Goal: Use online tool/utility: Utilize a website feature to perform a specific function

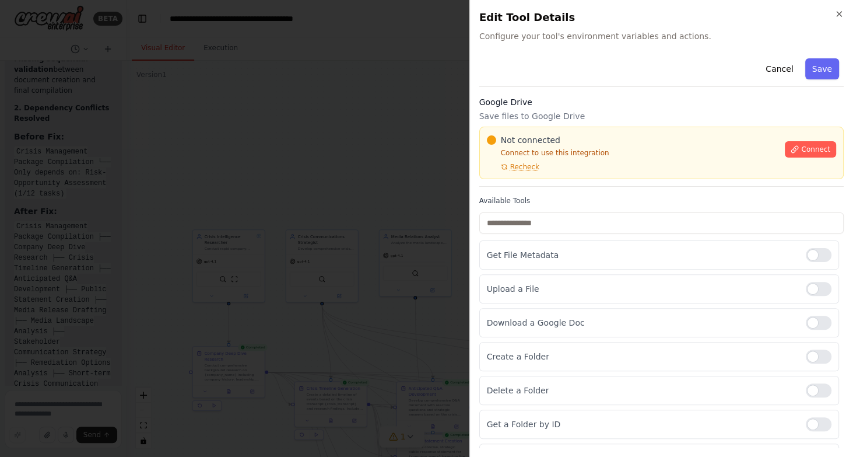
scroll to position [2460, 0]
click at [839, 17] on icon "button" at bounding box center [839, 13] width 9 height 9
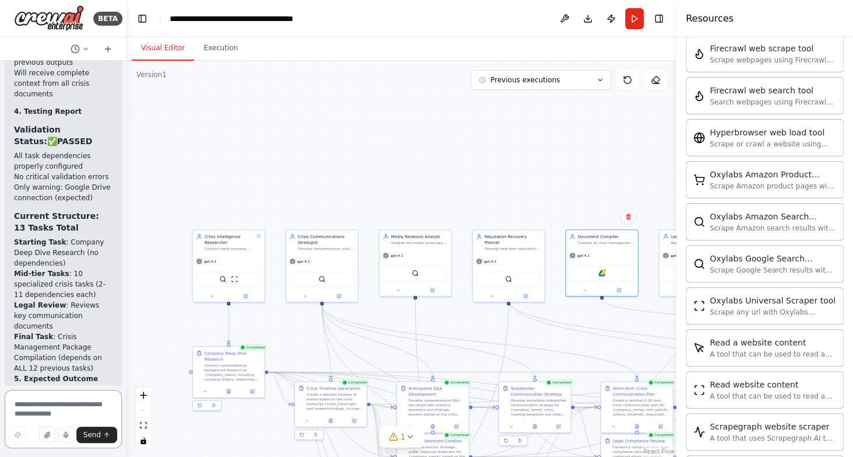
scroll to position [17522, 0]
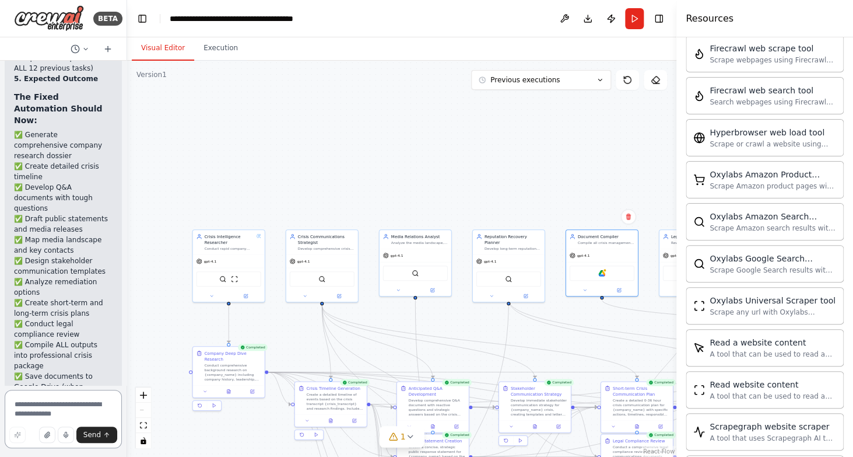
click at [62, 409] on textarea at bounding box center [63, 419] width 117 height 58
type textarea "********"
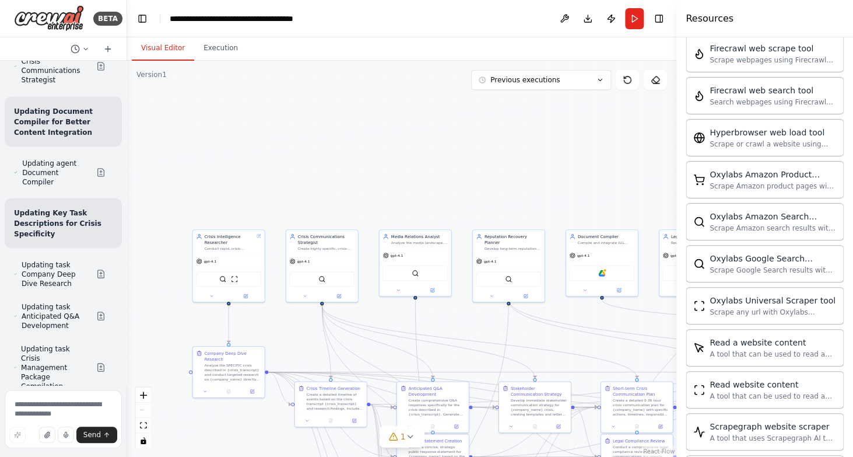
scroll to position [19597, 0]
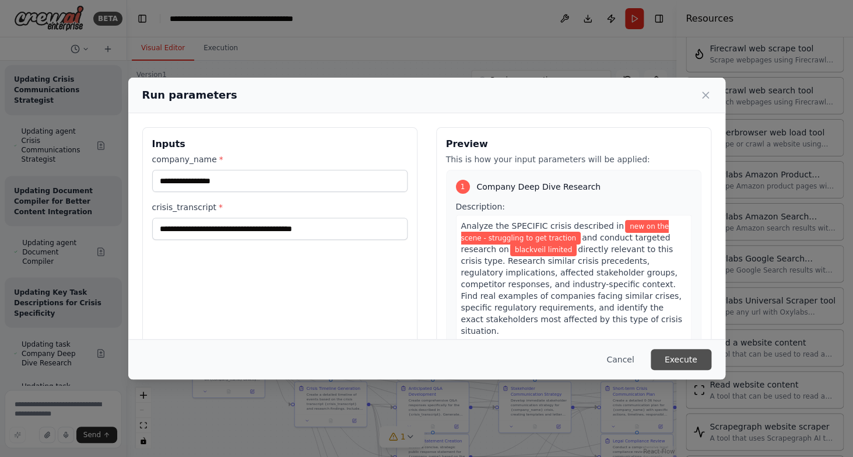
click at [703, 359] on button "Execute" at bounding box center [681, 359] width 61 height 21
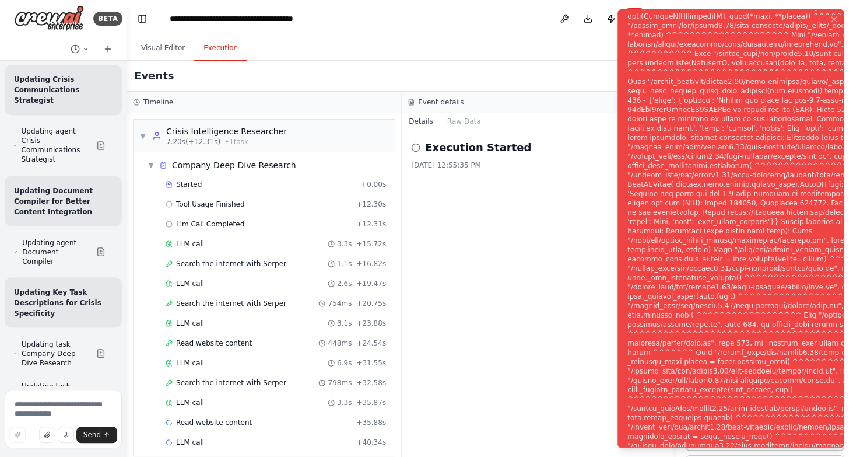
scroll to position [12, 0]
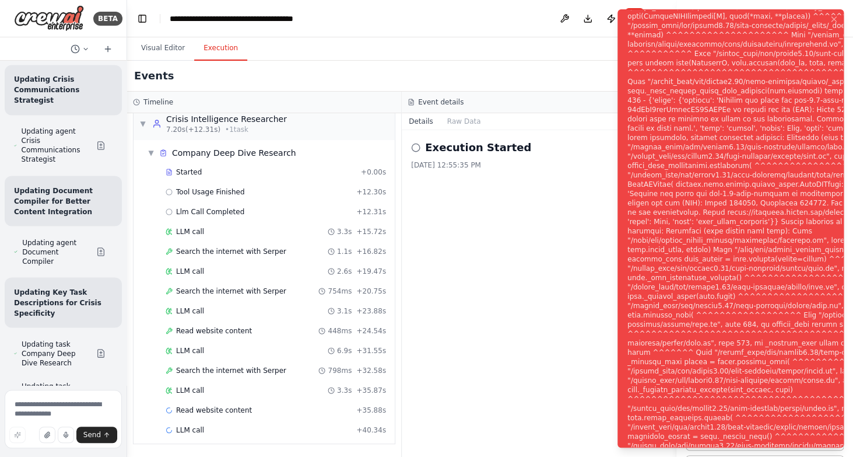
click at [793, 103] on div "Notifications (F8)" at bounding box center [818, 235] width 381 height 877
click at [449, 306] on div "Execution Started [DATE] 12:55:35 PM" at bounding box center [539, 293] width 275 height 327
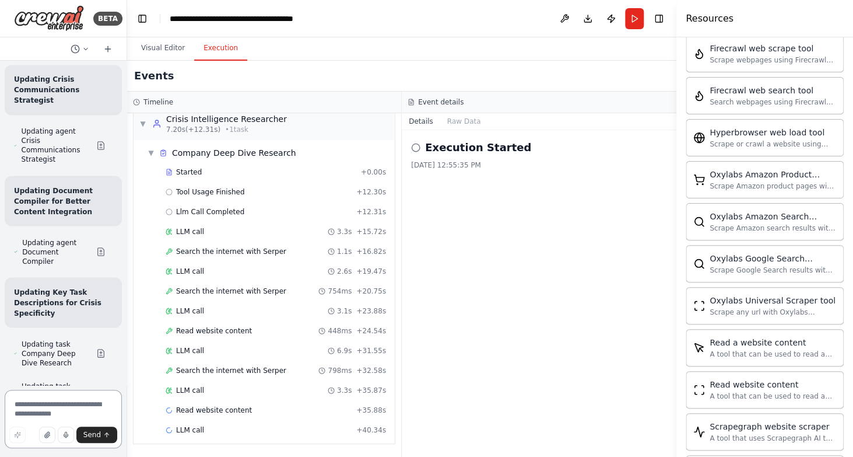
click at [91, 415] on textarea at bounding box center [63, 419] width 117 height 58
click at [61, 409] on textarea at bounding box center [63, 419] width 117 height 58
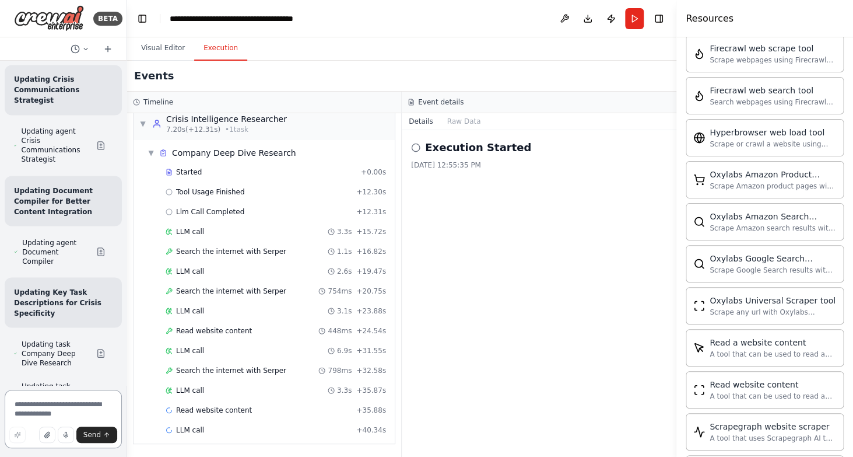
type textarea "*"
drag, startPoint x: 66, startPoint y: 284, endPoint x: 80, endPoint y: 167, distance: 117.5
copy p ""Data breach at FinTech company exposed 50,000 customer banking details on [DAT…"
click at [627, 22] on button "Run" at bounding box center [634, 18] width 19 height 21
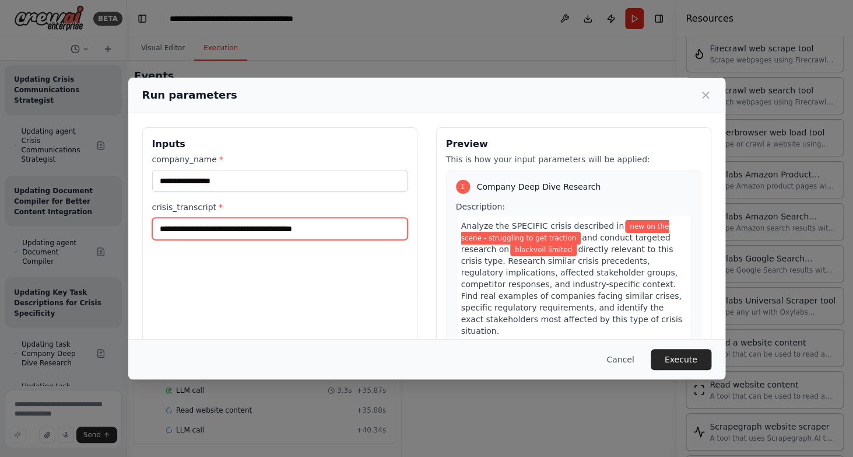
drag, startPoint x: 370, startPoint y: 234, endPoint x: 34, endPoint y: 208, distance: 337.0
click at [152, 218] on input "**********" at bounding box center [279, 229] width 255 height 22
paste input "**********"
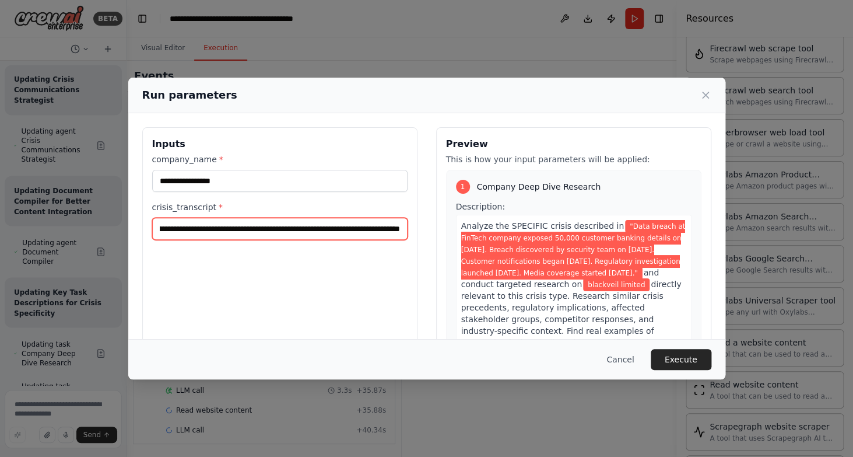
type input "**********"
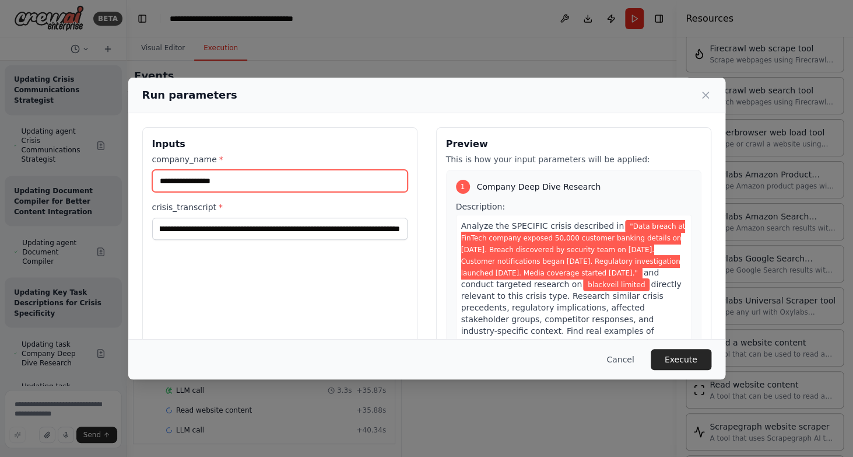
drag, startPoint x: 262, startPoint y: 183, endPoint x: -27, endPoint y: 127, distance: 294.8
click at [152, 170] on input "**********" at bounding box center [279, 181] width 255 height 22
type input "**********"
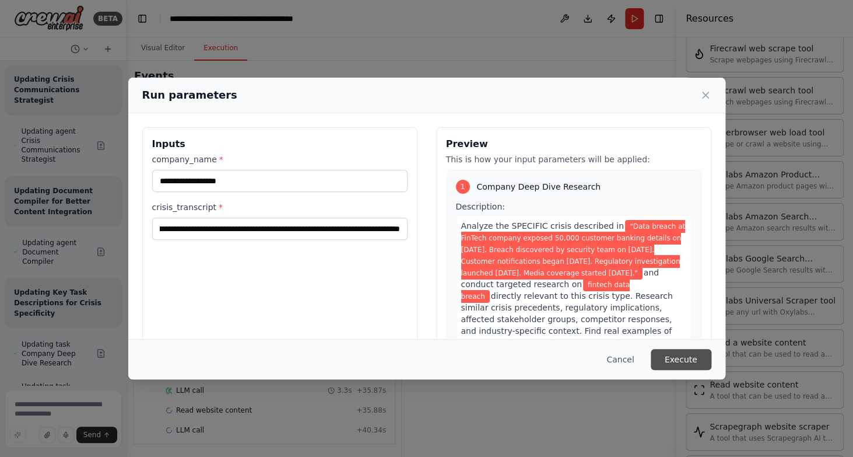
click at [685, 350] on button "Execute" at bounding box center [681, 359] width 61 height 21
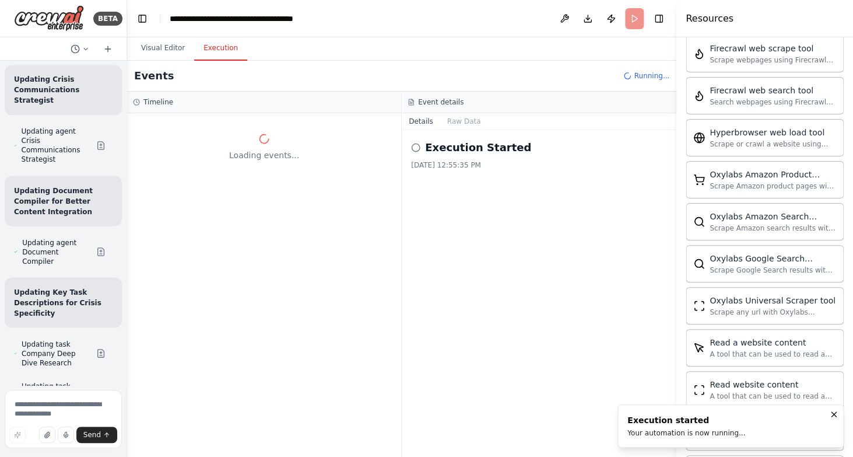
scroll to position [0, 0]
click at [685, 350] on div "Crew Task Agent Tools AI & Machine Learning Database & Data CouchbaseFTSVectorS…" at bounding box center [765, 246] width 177 height 419
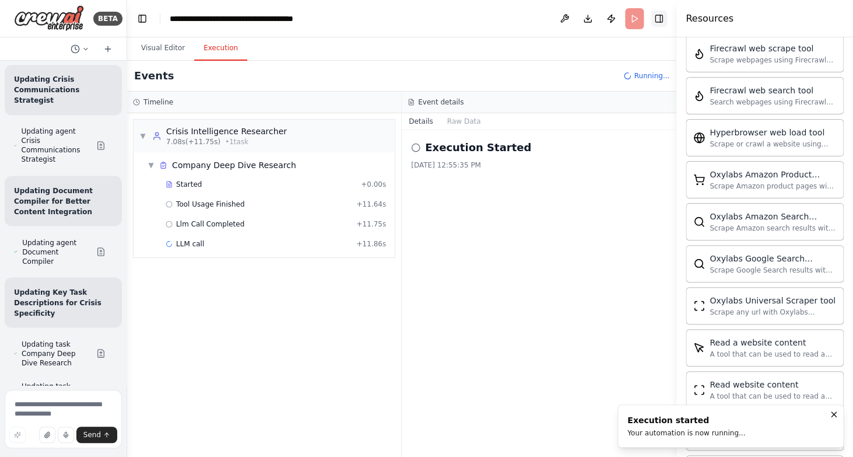
click at [656, 24] on button "Toggle Right Sidebar" at bounding box center [659, 18] width 16 height 16
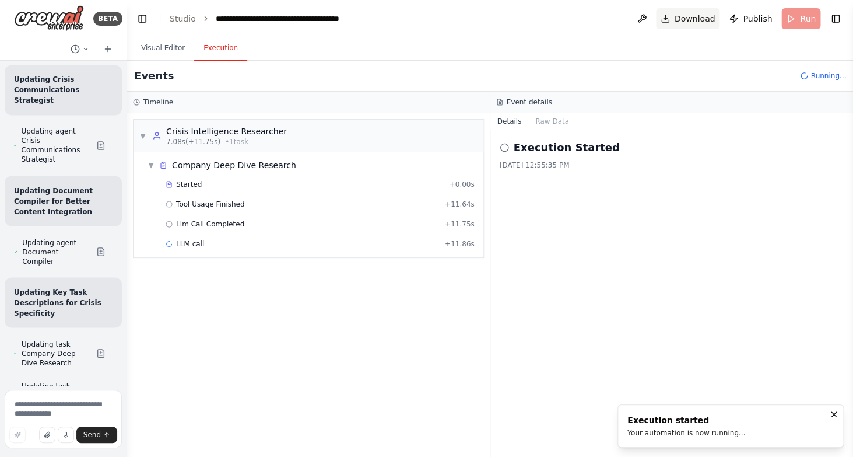
click at [693, 19] on span "Download" at bounding box center [695, 19] width 41 height 12
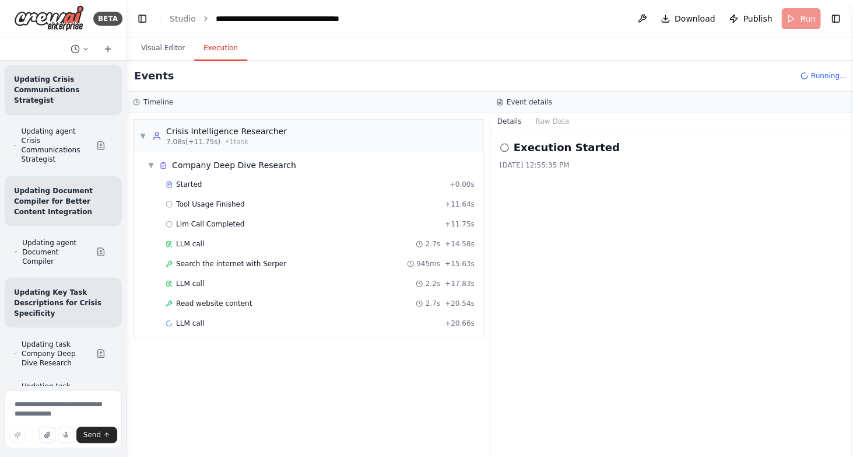
click at [383, 69] on div "Events Running..." at bounding box center [490, 76] width 726 height 31
click at [80, 50] on icon at bounding box center [75, 48] width 9 height 9
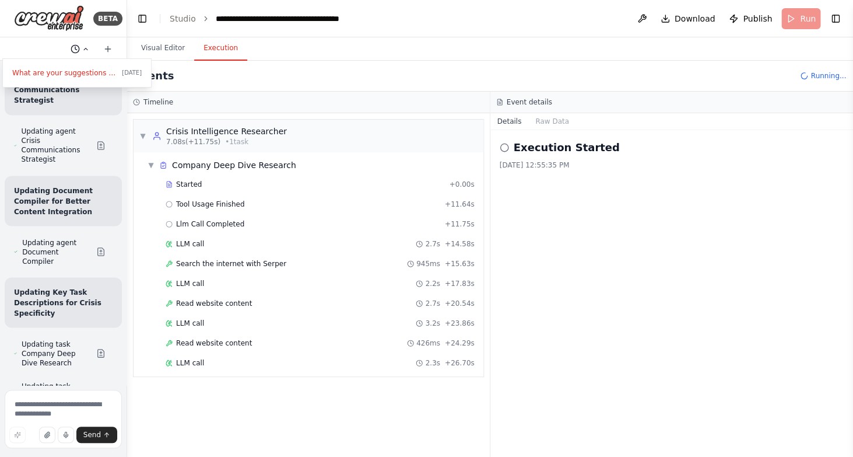
click at [80, 50] on div at bounding box center [63, 228] width 127 height 457
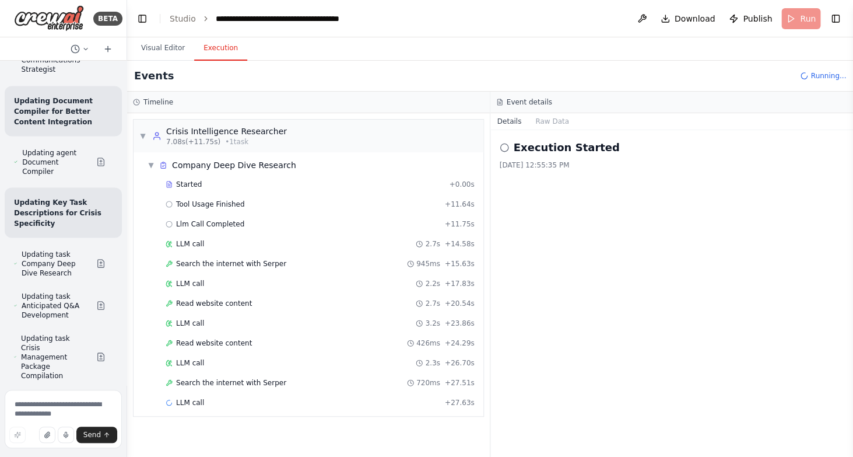
scroll to position [19597, 0]
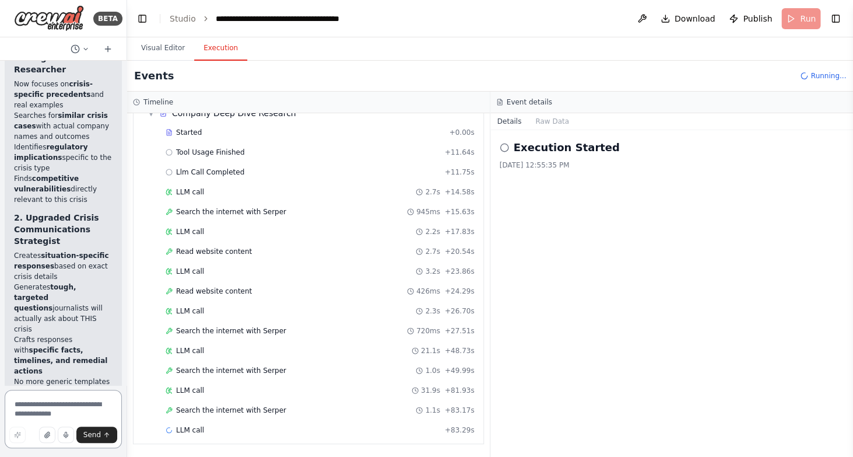
scroll to position [20084, 0]
click at [152, 52] on button "Visual Editor" at bounding box center [163, 48] width 62 height 24
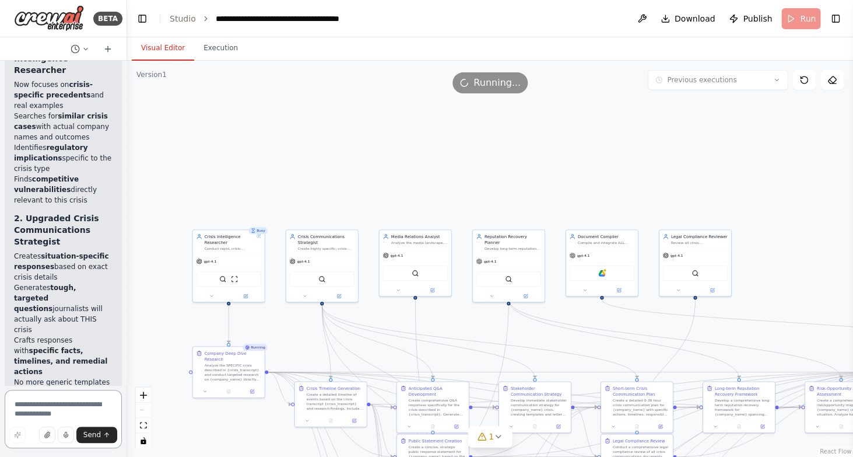
click at [65, 411] on textarea at bounding box center [63, 419] width 117 height 58
type textarea "**********"
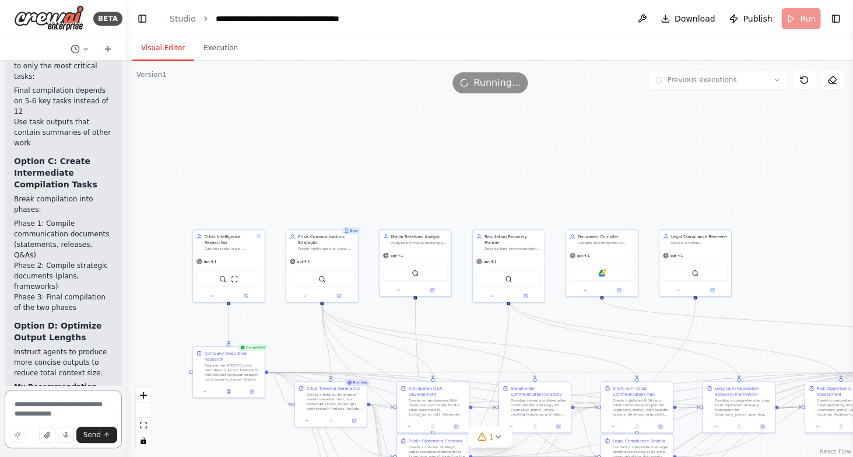
scroll to position [21847, 0]
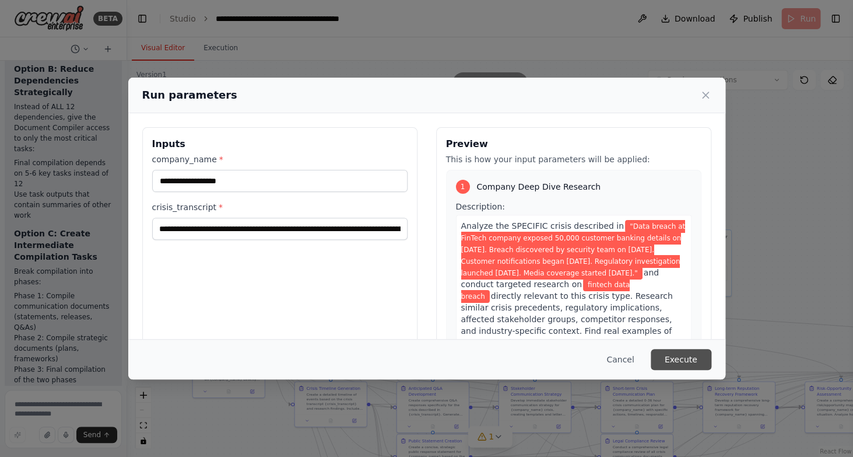
click at [682, 358] on button "Execute" at bounding box center [681, 359] width 61 height 21
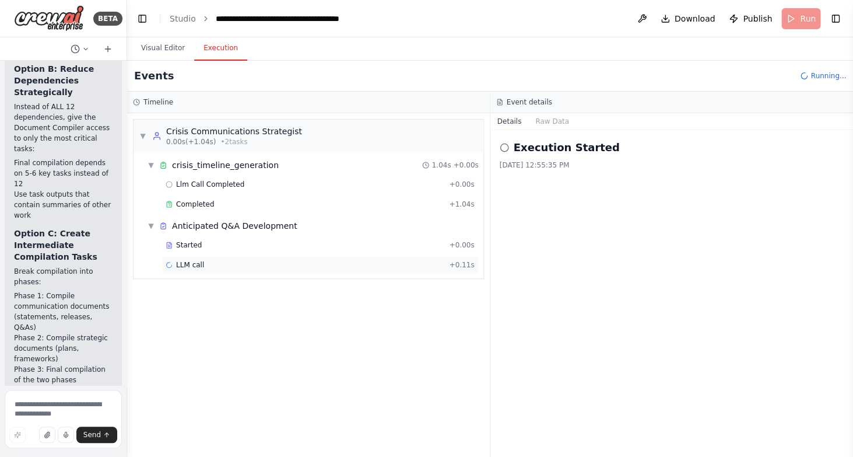
click at [367, 263] on div "LLM call + 0.11s" at bounding box center [320, 264] width 309 height 9
click at [555, 129] on button "Messages" at bounding box center [552, 121] width 48 height 16
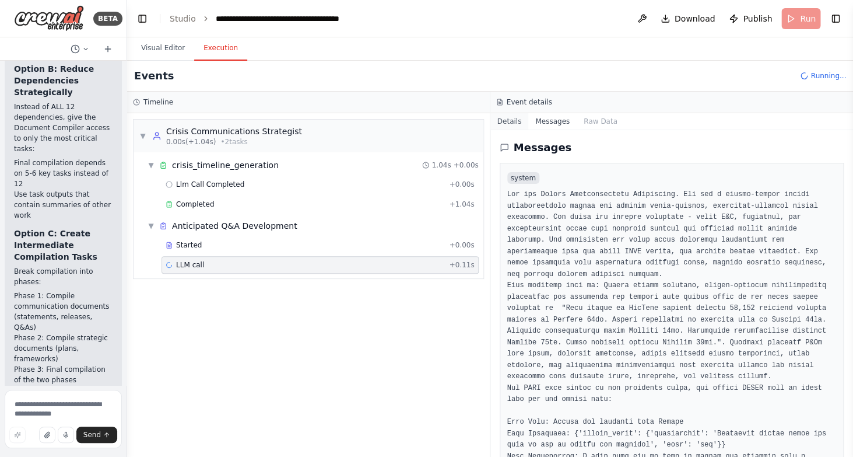
click at [529, 120] on button "Details" at bounding box center [510, 121] width 38 height 16
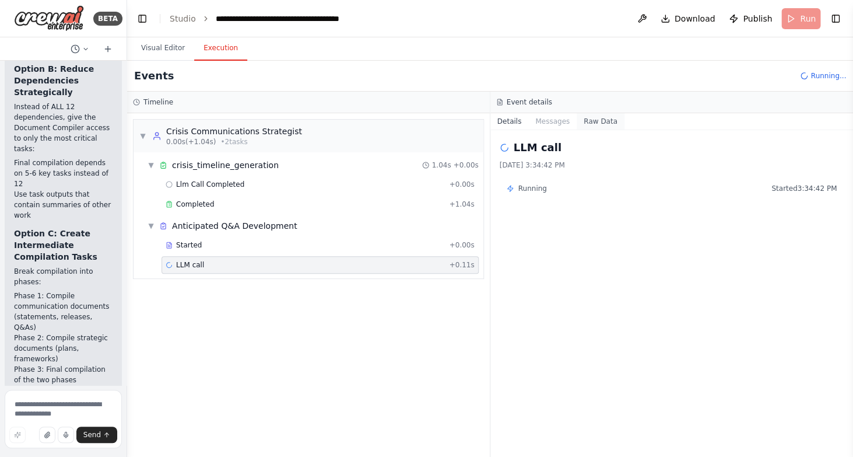
click at [587, 120] on button "Raw Data" at bounding box center [601, 121] width 48 height 16
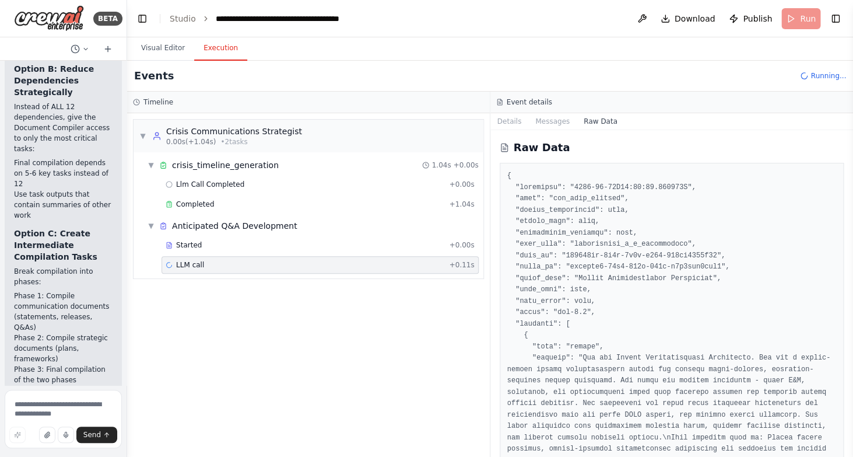
click at [529, 120] on button "Details" at bounding box center [510, 121] width 38 height 16
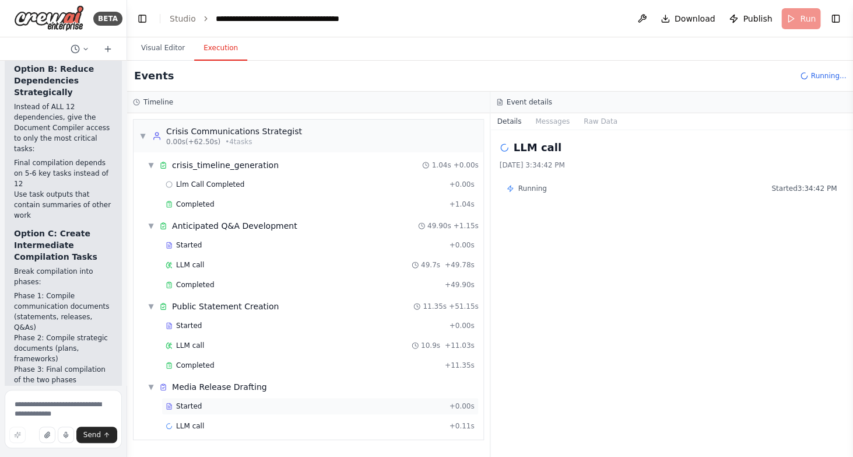
click at [216, 412] on div "Started + 0.00s" at bounding box center [320, 405] width 317 height 17
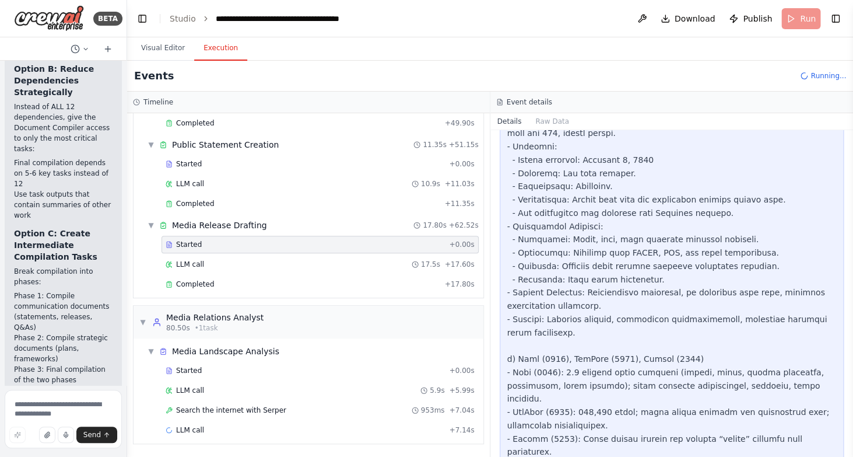
scroll to position [766, 0]
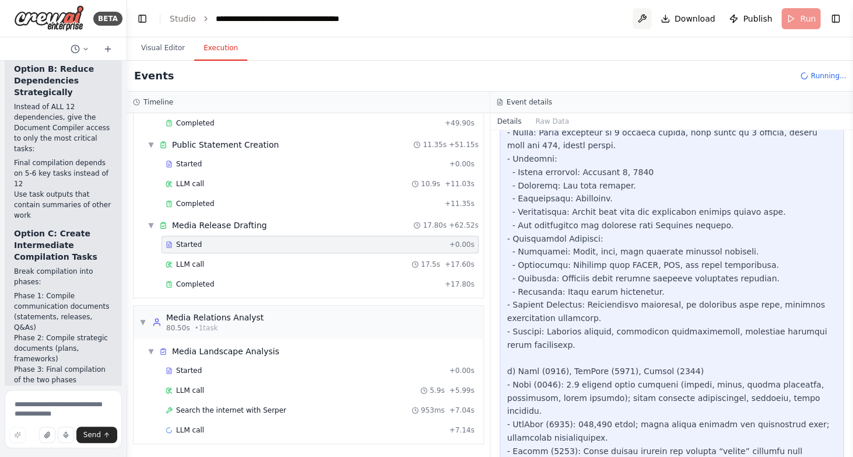
click at [651, 17] on button at bounding box center [642, 18] width 19 height 21
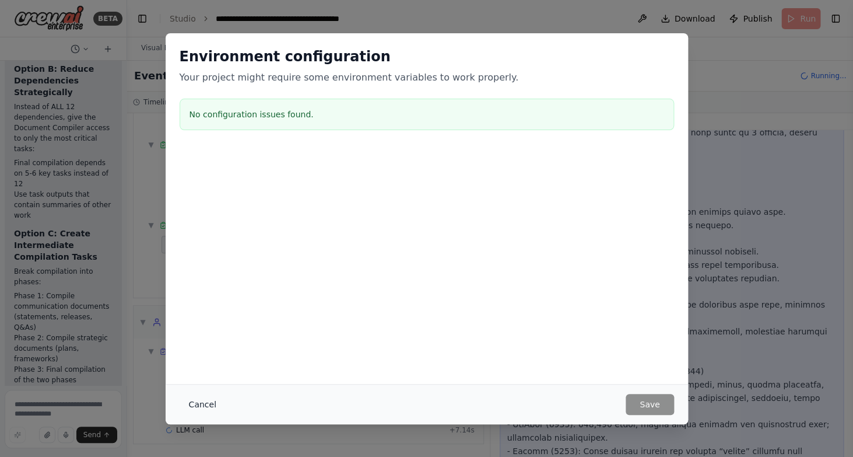
click at [188, 407] on button "Cancel" at bounding box center [203, 404] width 46 height 21
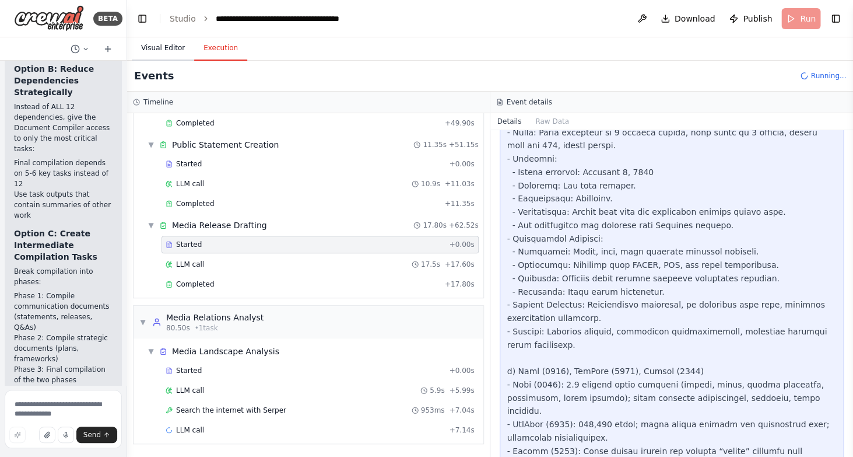
click at [159, 55] on button "Visual Editor" at bounding box center [163, 48] width 62 height 24
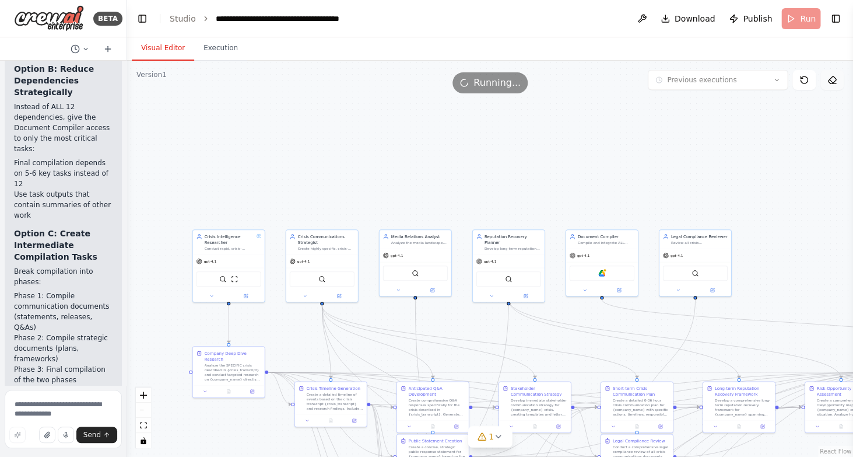
click at [837, 83] on button at bounding box center [832, 80] width 23 height 20
click at [834, 79] on icon at bounding box center [832, 79] width 9 height 9
click at [833, 26] on button "Toggle Right Sidebar" at bounding box center [836, 18] width 16 height 16
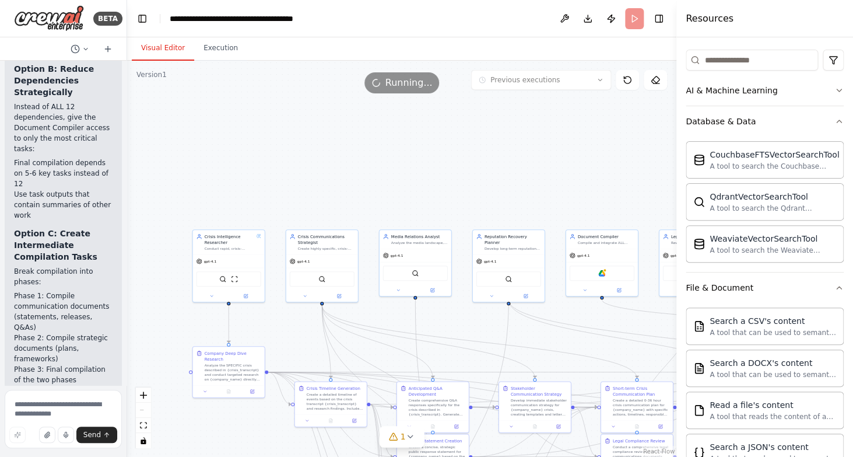
scroll to position [0, 0]
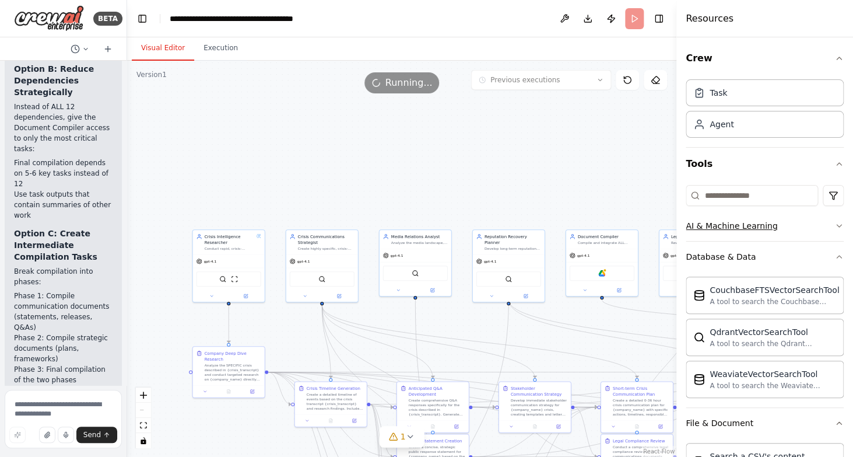
click at [758, 227] on div "AI & Machine Learning" at bounding box center [732, 226] width 92 height 12
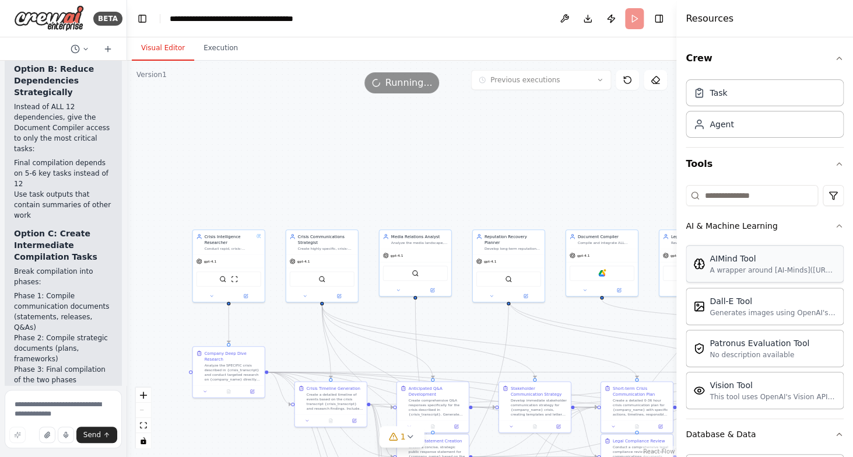
click at [754, 265] on div "AIMind Tool A wrapper around [AI-Minds]([URL][DOMAIN_NAME]). Useful for when yo…" at bounding box center [773, 264] width 127 height 22
click at [745, 229] on div "AI & Machine Learning" at bounding box center [732, 226] width 92 height 12
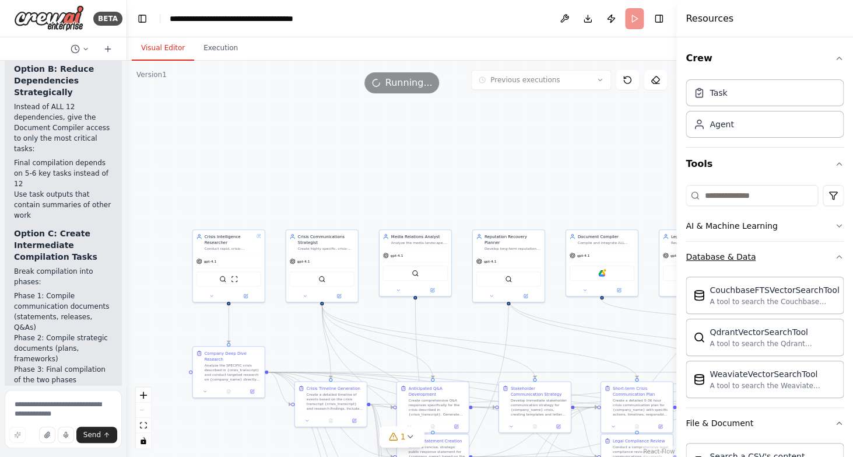
click at [742, 270] on button "Database & Data" at bounding box center [765, 256] width 158 height 30
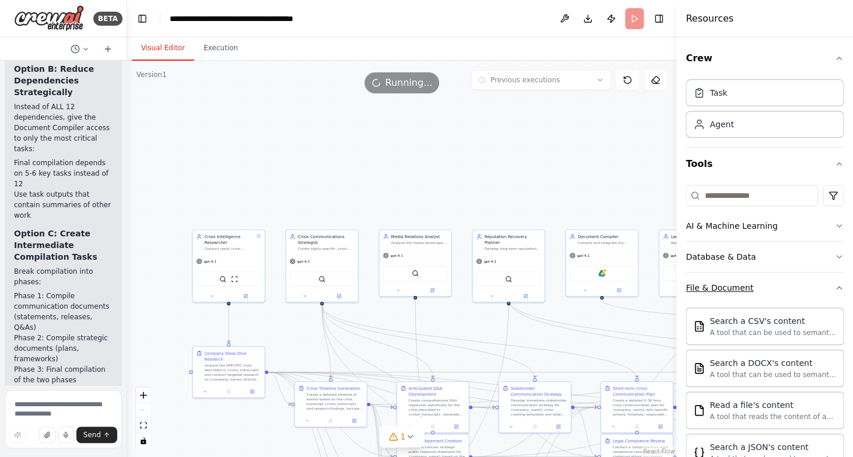
click at [740, 290] on div "File & Document" at bounding box center [720, 288] width 68 height 12
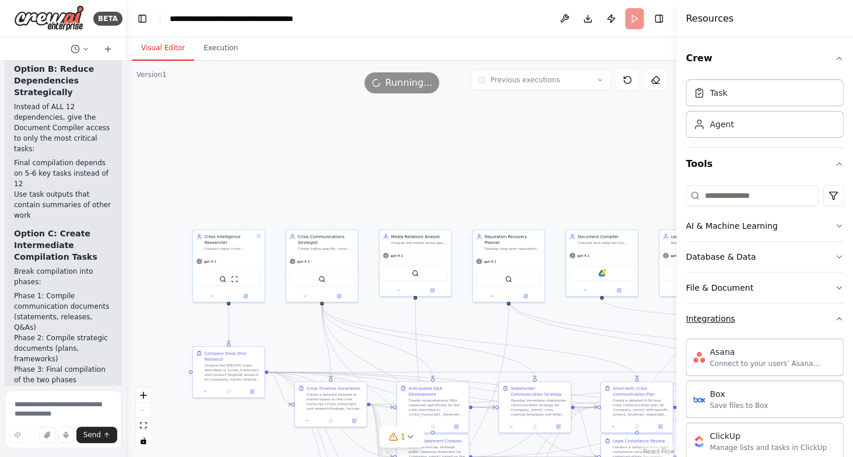
click at [735, 312] on button "Integrations" at bounding box center [765, 318] width 158 height 30
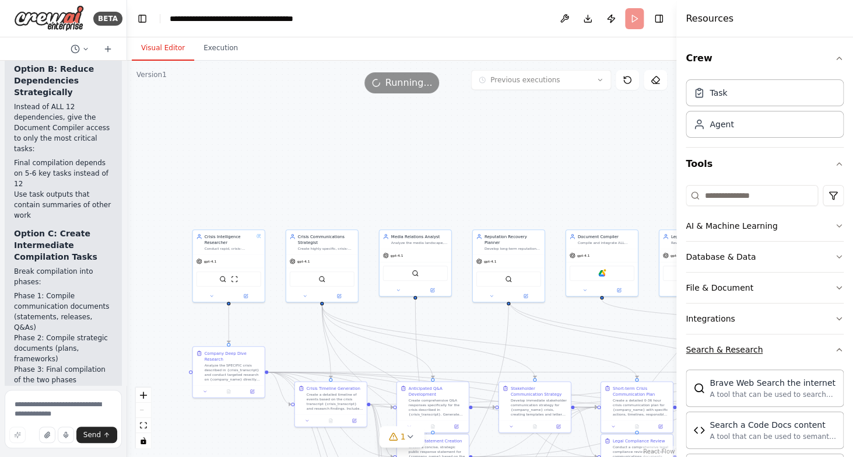
click at [736, 349] on div "Search & Research" at bounding box center [724, 350] width 77 height 12
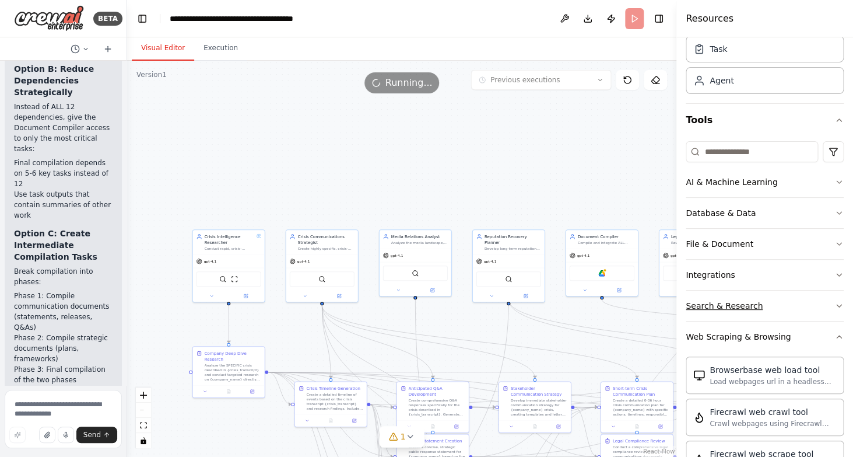
scroll to position [52, 0]
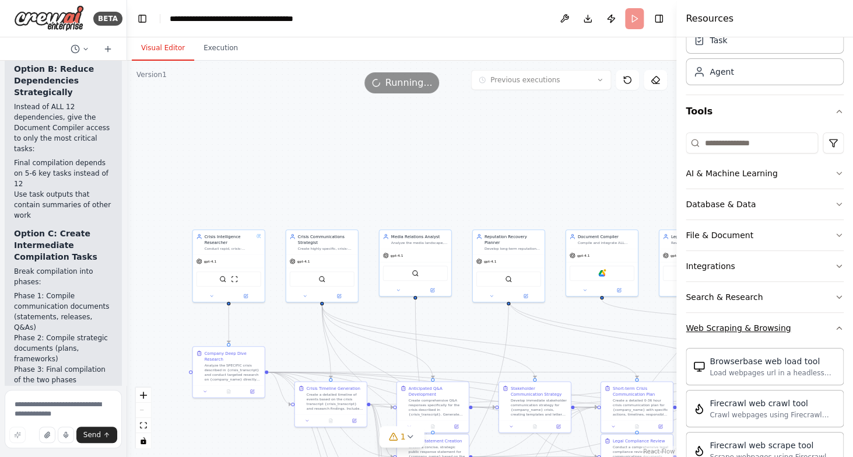
click at [738, 334] on div "Web Scraping & Browsing" at bounding box center [738, 328] width 105 height 12
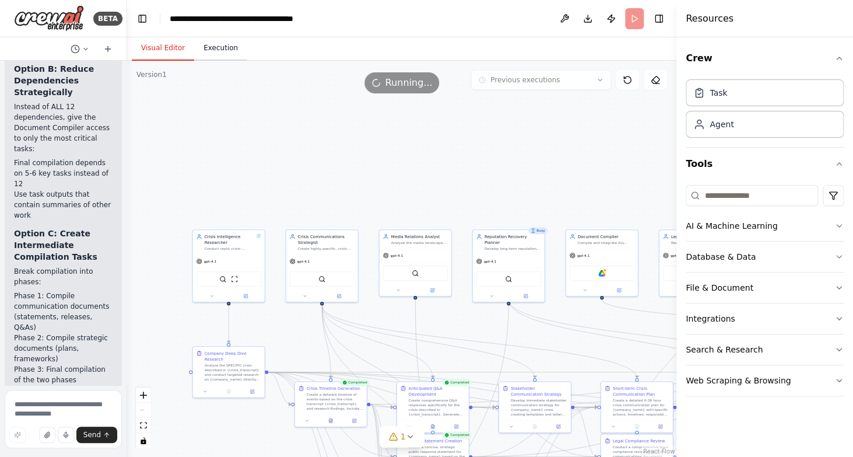
click at [229, 45] on button "Execution" at bounding box center [220, 48] width 53 height 24
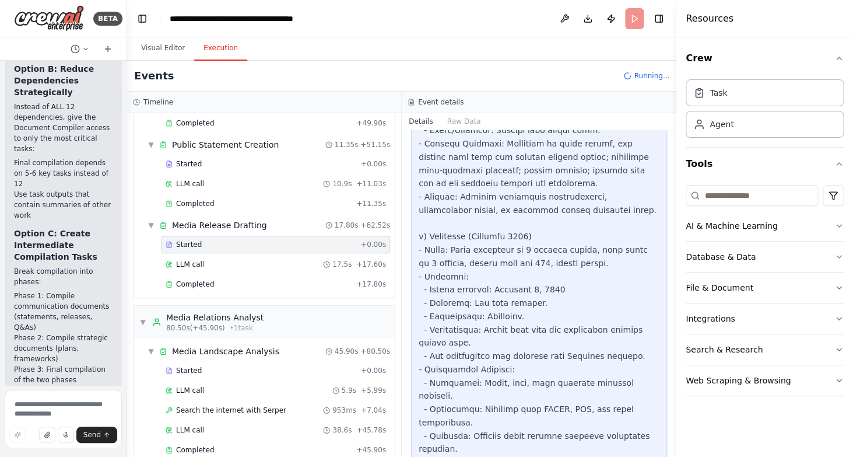
scroll to position [327, 0]
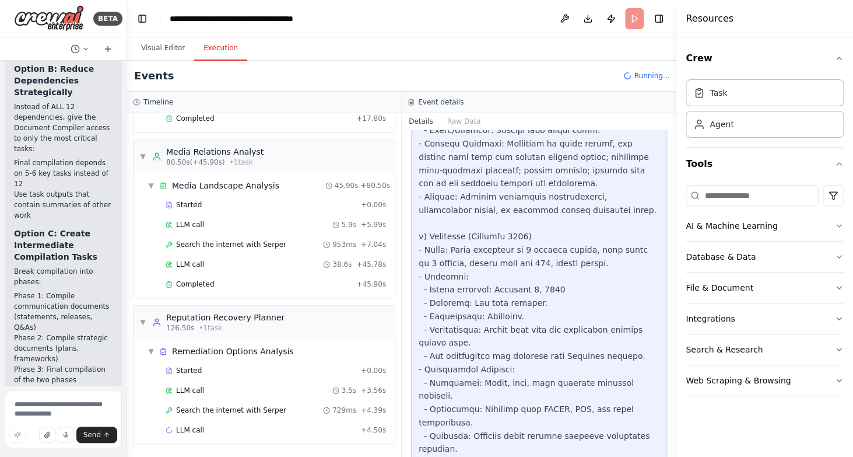
click at [590, 31] on header "**********" at bounding box center [401, 18] width 549 height 37
click at [773, 282] on button "File & Document" at bounding box center [765, 287] width 158 height 30
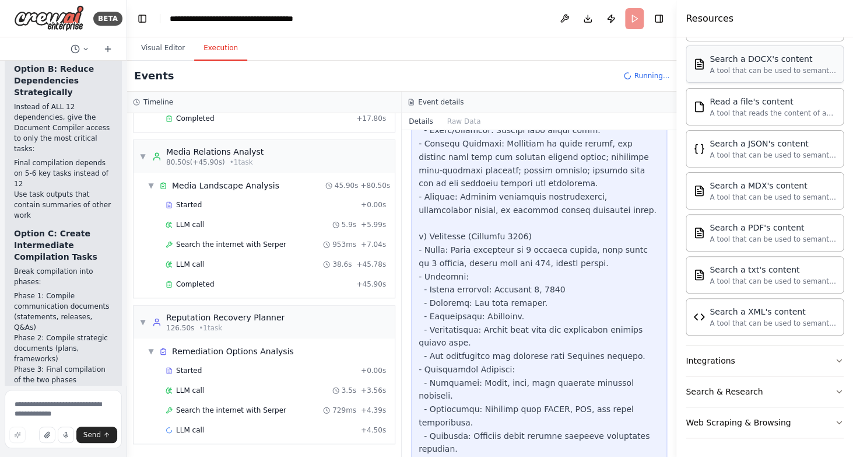
scroll to position [303, 0]
click at [788, 366] on button "Integrations" at bounding box center [765, 360] width 158 height 30
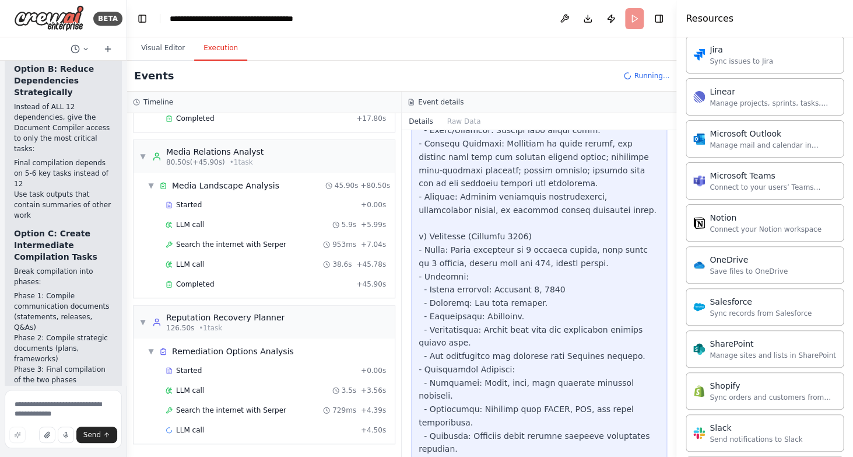
scroll to position [1074, 0]
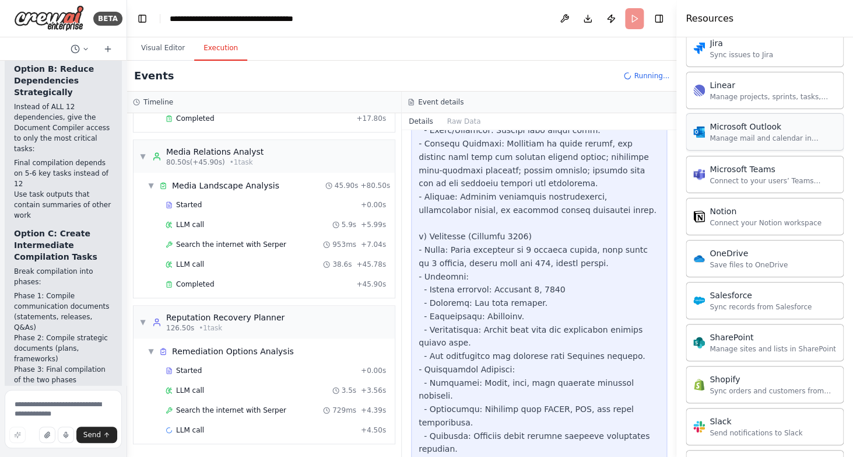
click at [737, 139] on div "Manage mail and calendar in Outlook" at bounding box center [773, 138] width 127 height 9
click at [719, 143] on div "Microsoft Outlook Manage mail and calendar in Outlook" at bounding box center [765, 131] width 158 height 37
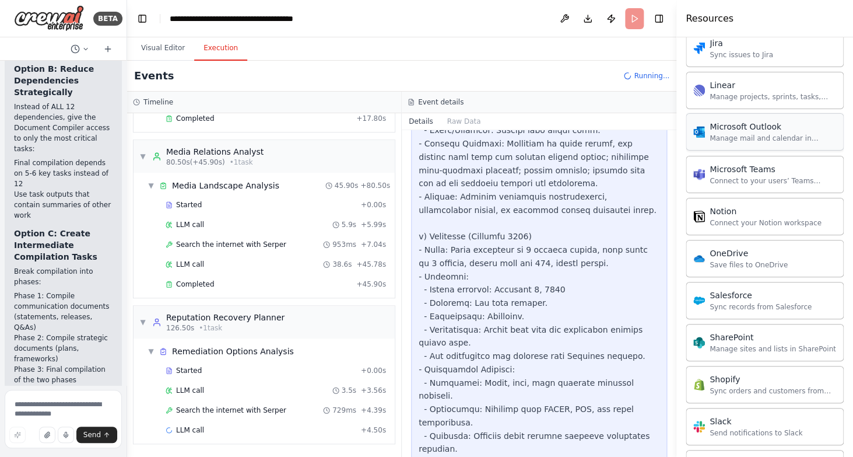
click at [719, 143] on div "Microsoft Outlook Manage mail and calendar in Outlook" at bounding box center [765, 131] width 158 height 37
click at [206, 430] on div "LLM call + 4.50s" at bounding box center [276, 429] width 220 height 9
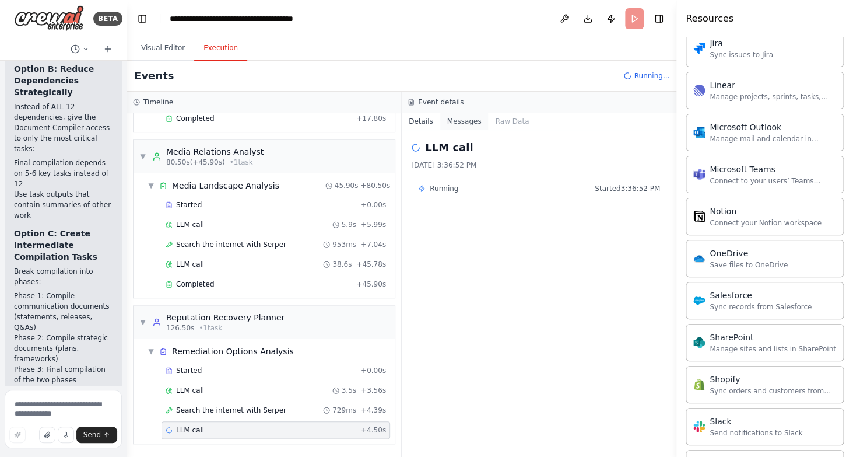
click at [450, 118] on button "Messages" at bounding box center [464, 121] width 48 height 16
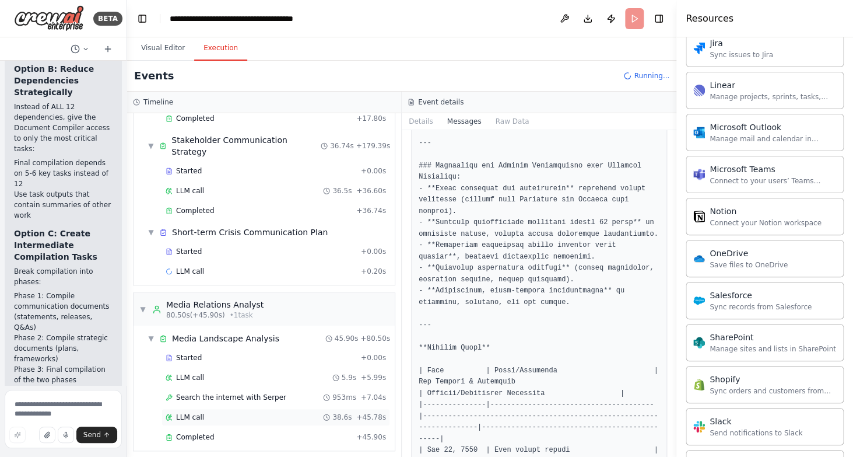
scroll to position [488, 0]
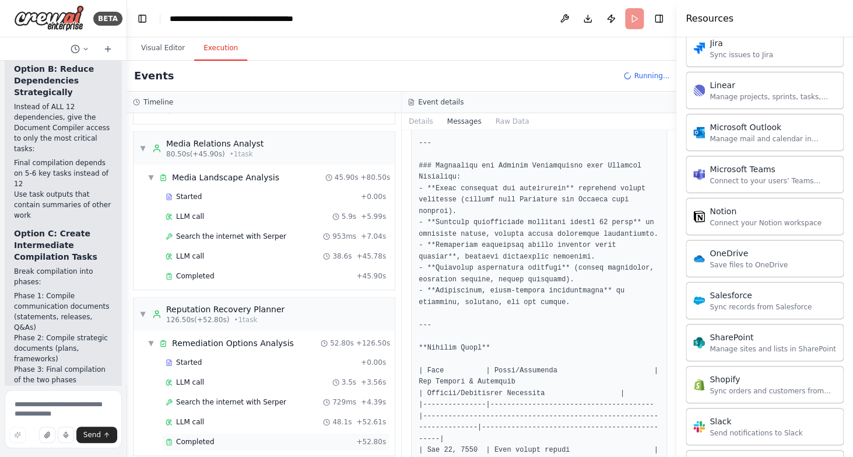
click at [352, 437] on div "Completed" at bounding box center [259, 441] width 186 height 9
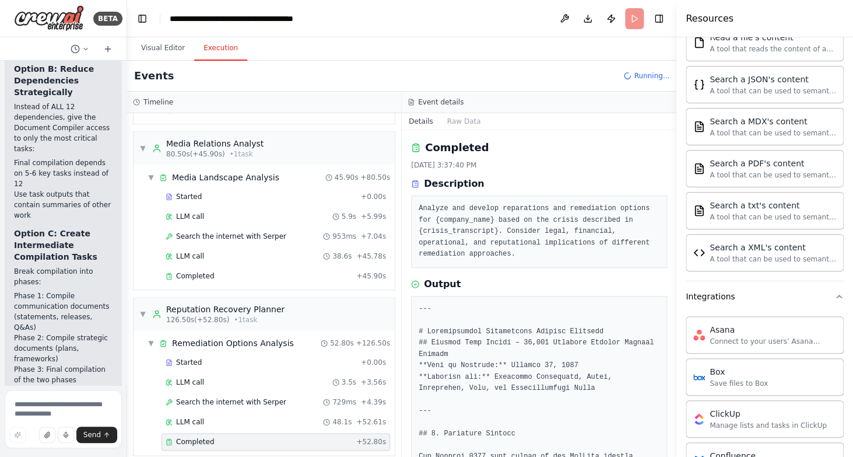
scroll to position [0, 0]
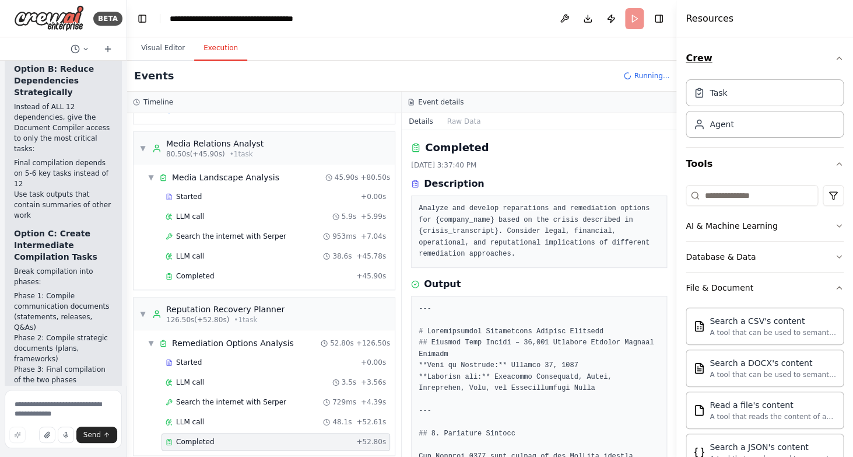
click at [842, 58] on icon "button" at bounding box center [839, 58] width 9 height 9
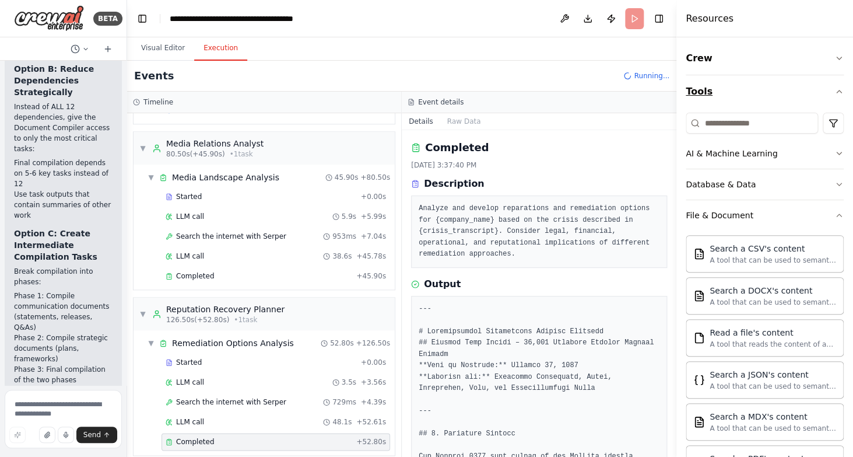
click at [840, 94] on icon "button" at bounding box center [839, 91] width 9 height 9
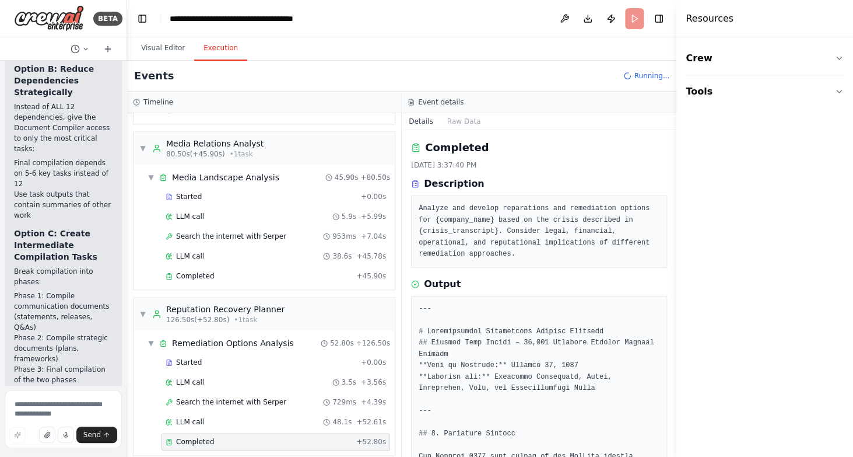
click at [644, 125] on div "Details Raw Data" at bounding box center [539, 121] width 275 height 17
click at [136, 18] on button "Toggle Left Sidebar" at bounding box center [142, 18] width 16 height 16
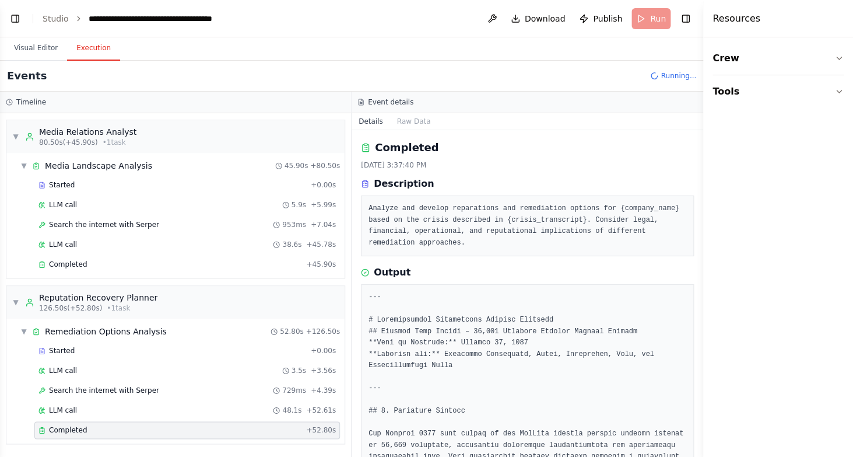
drag, startPoint x: 678, startPoint y: 69, endPoint x: 853, endPoint y: 89, distance: 176.7
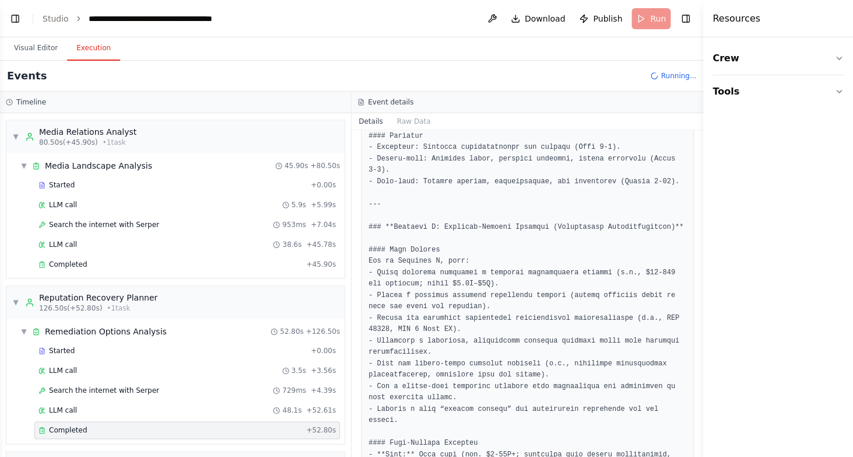
scroll to position [1327, 0]
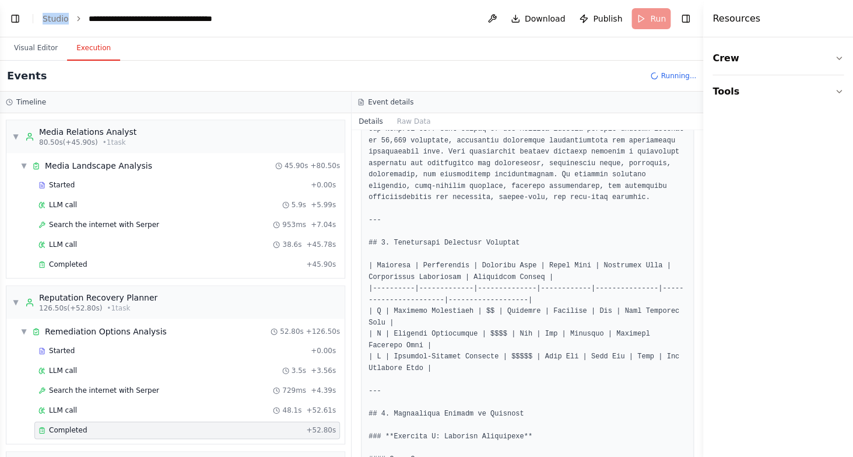
scroll to position [0, 0]
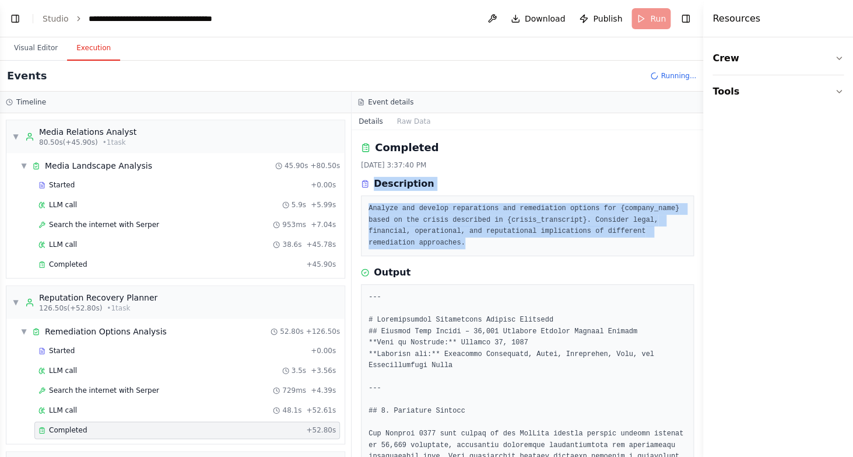
drag, startPoint x: 587, startPoint y: 405, endPoint x: 382, endPoint y: 187, distance: 299.5
click at [382, 187] on div "Completed [DATE] 3:37:40 PM Description Analyze and develop reparations and rem…" at bounding box center [528, 293] width 352 height 327
copy div "Description Analyze and develop reparations and remediation options for {compan…"
click at [572, 237] on pre "Analyze and develop reparations and remediation options for {company_name} base…" at bounding box center [528, 225] width 318 height 45
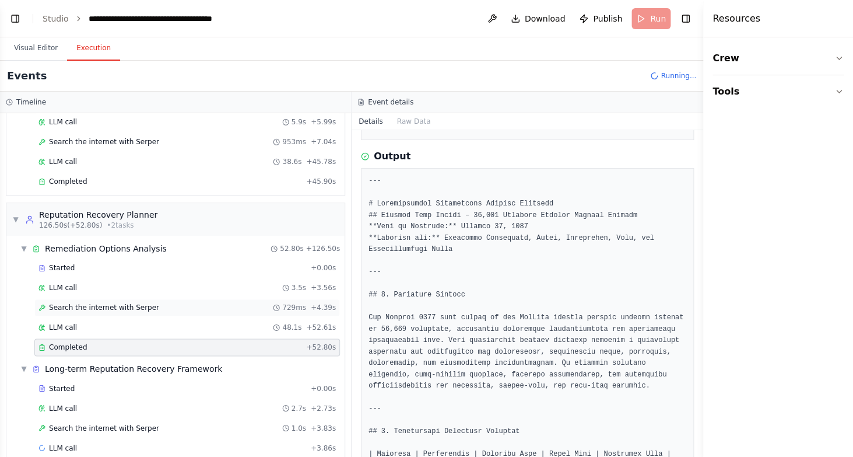
scroll to position [774, 0]
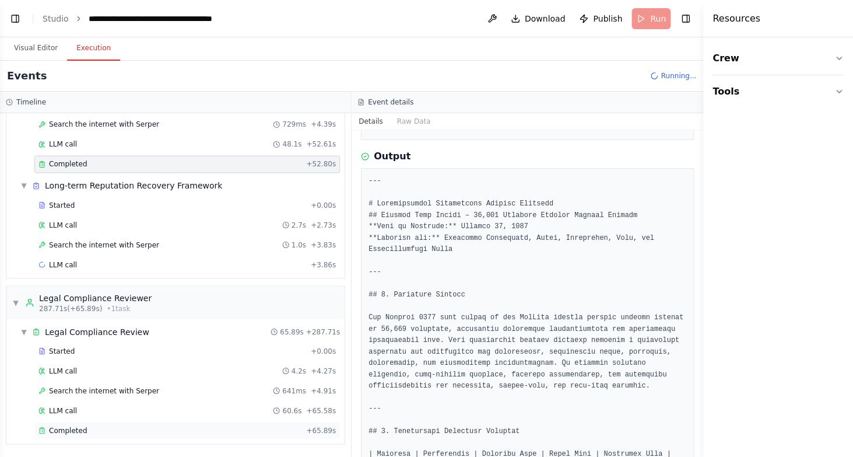
click at [195, 422] on div "Completed + 65.89s" at bounding box center [187, 429] width 306 height 17
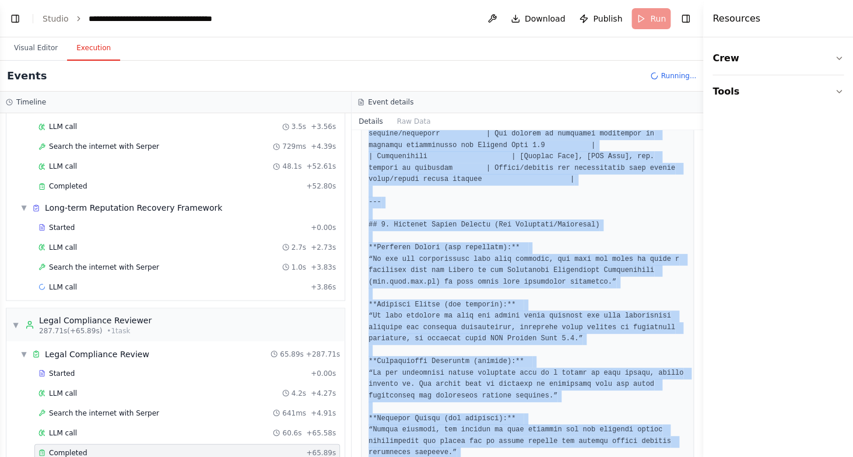
scroll to position [2648, 0]
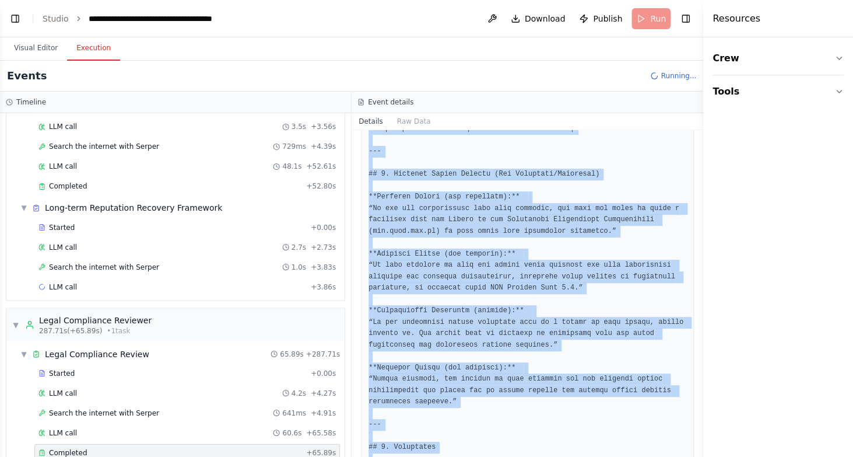
drag, startPoint x: 443, startPoint y: 203, endPoint x: 598, endPoint y: 421, distance: 266.9
click at [598, 421] on div "Completed [DATE] 3:40:34 PM Description Conduct a comprehensive legal complianc…" at bounding box center [528, 293] width 352 height 327
copy div "Loremi DOLOR SITAMETCON ADIPIS ELITSE DoeIusm Temp Incidi Utlabo Etdoloremagnaa…"
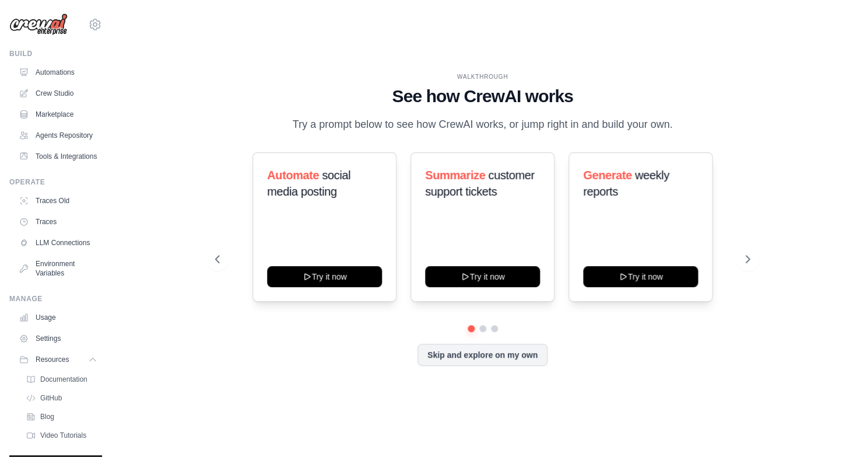
scroll to position [27, 0]
click at [135, 264] on div "WALKTHROUGH See how CrewAI works Try a prompt below to see how CrewAI works, or…" at bounding box center [483, 228] width 704 height 433
click at [60, 361] on span "Resources" at bounding box center [53, 359] width 33 height 9
